Goal: Transaction & Acquisition: Book appointment/travel/reservation

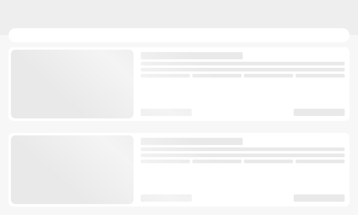
scroll to position [0, 0]
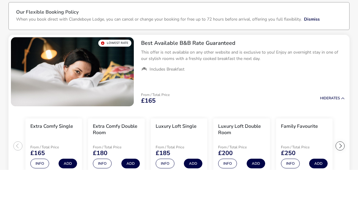
scroll to position [45, 0]
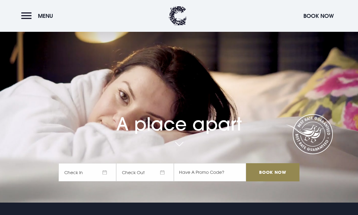
scroll to position [5, 0]
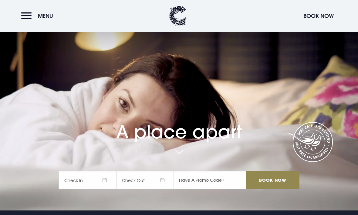
click at [32, 17] on button "Menu" at bounding box center [38, 15] width 35 height 13
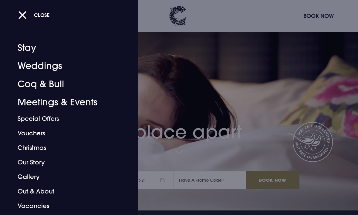
click at [43, 120] on link "Special Offers" at bounding box center [65, 119] width 95 height 15
